Goal: Task Accomplishment & Management: Use online tool/utility

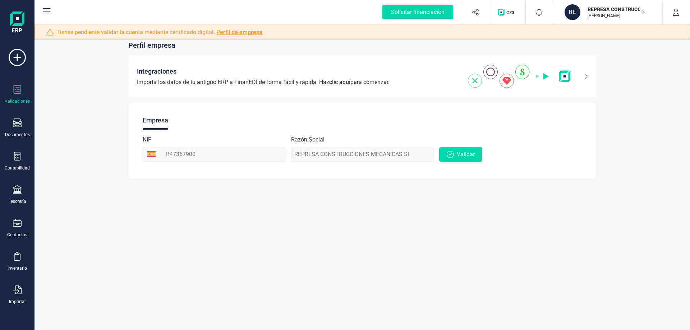
click at [19, 96] on div "Validaciones" at bounding box center [17, 94] width 29 height 19
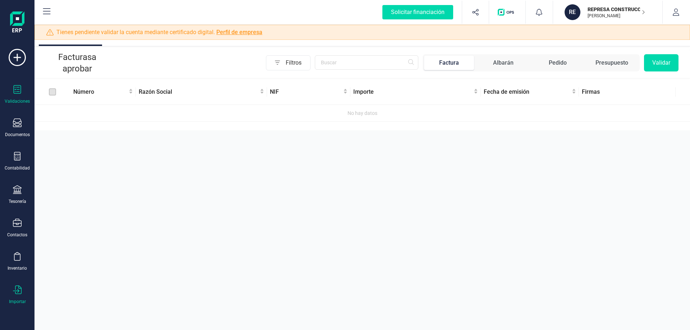
click at [19, 295] on div at bounding box center [17, 291] width 9 height 10
click at [351, 171] on div "Aprobar documentos Facturas a aprobar Filtros Factura Albarán Pedido Presupuest…" at bounding box center [361, 165] width 655 height 330
click at [22, 131] on div "Documentos" at bounding box center [17, 128] width 29 height 19
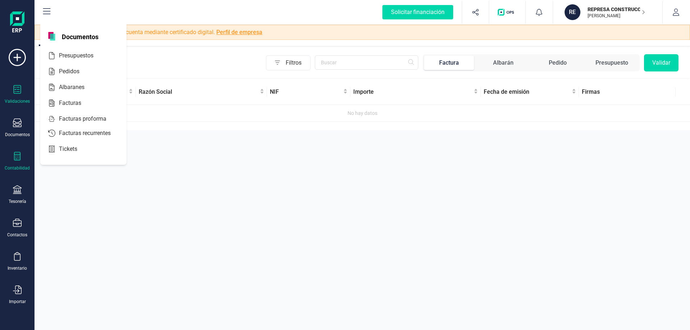
click at [22, 169] on div "Contabilidad" at bounding box center [17, 168] width 25 height 6
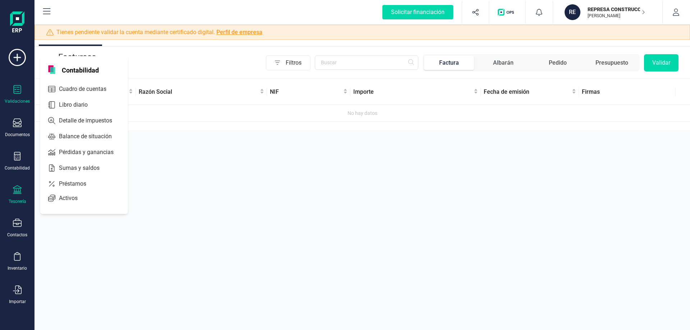
click at [16, 191] on icon at bounding box center [17, 189] width 9 height 9
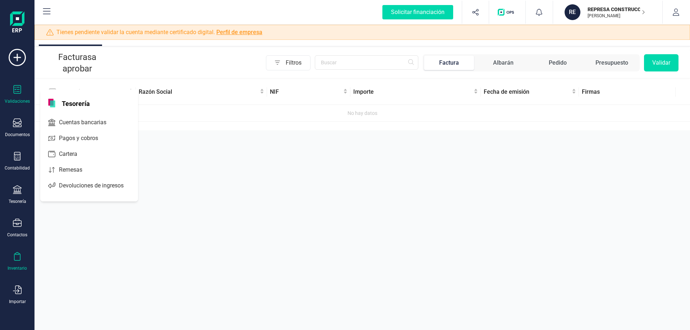
click at [18, 258] on icon at bounding box center [17, 256] width 9 height 9
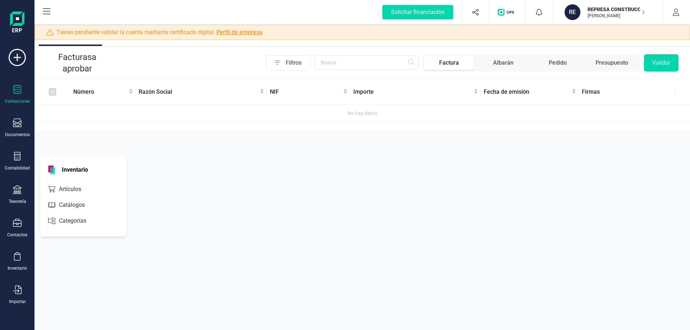
click at [389, 141] on div "Aprobar documentos Facturas a aprobar Filtros Factura Albarán Pedido Presupuest…" at bounding box center [361, 165] width 655 height 330
click at [670, 9] on button "button" at bounding box center [675, 12] width 27 height 23
click at [508, 14] on img "button" at bounding box center [507, 12] width 19 height 7
